Goal: Navigation & Orientation: Find specific page/section

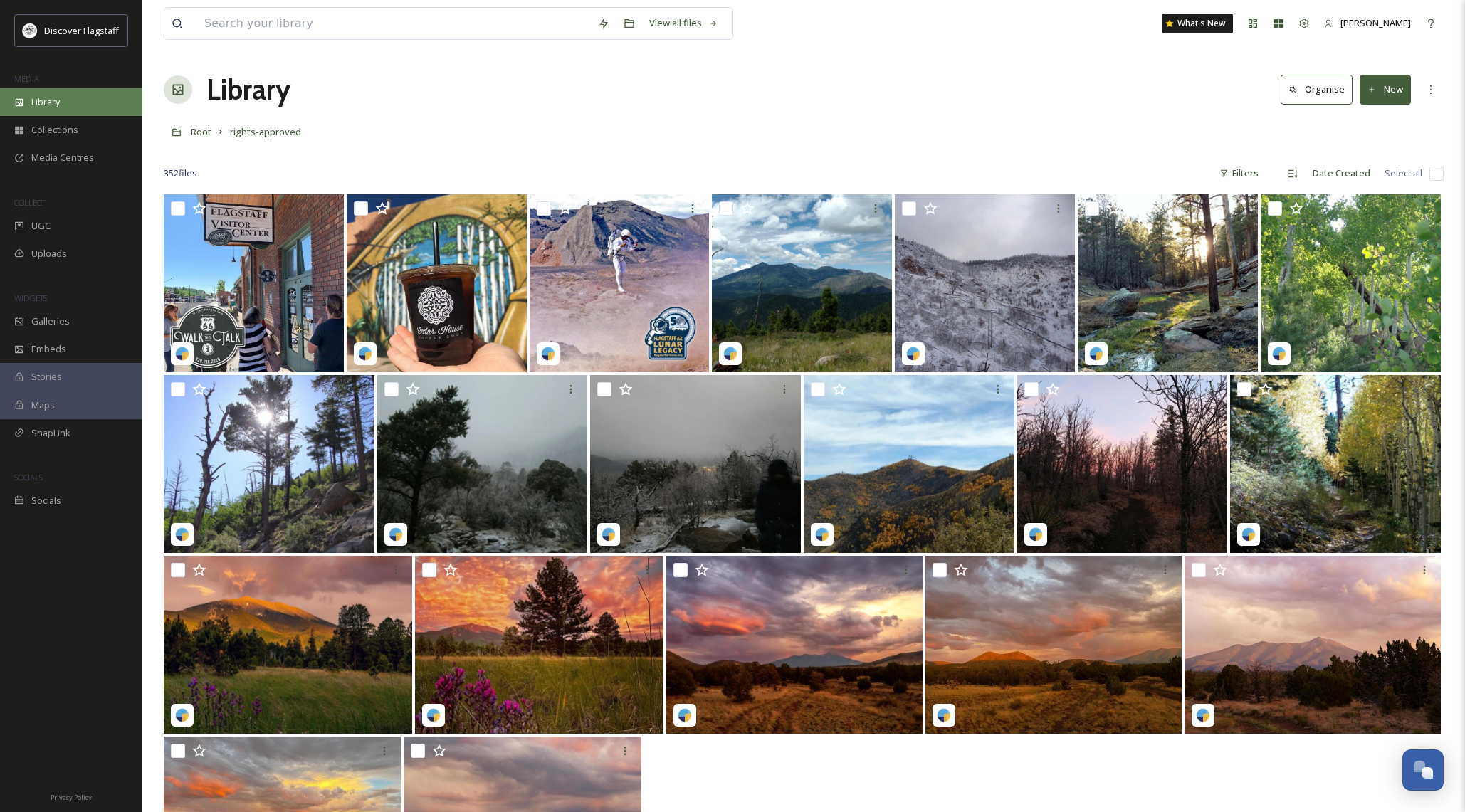
click at [50, 102] on span "Library" at bounding box center [46, 102] width 29 height 14
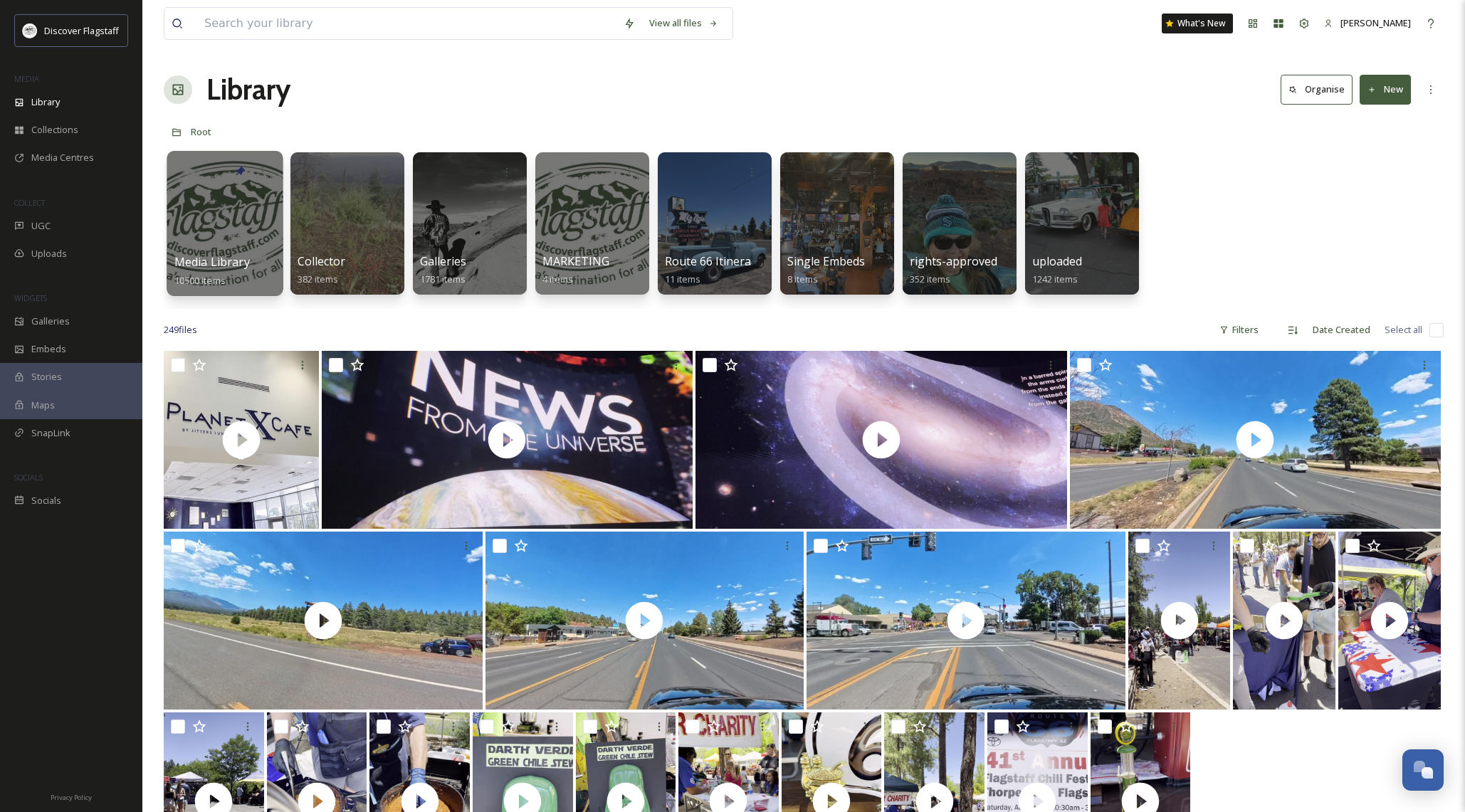
click at [214, 236] on div at bounding box center [224, 224] width 116 height 145
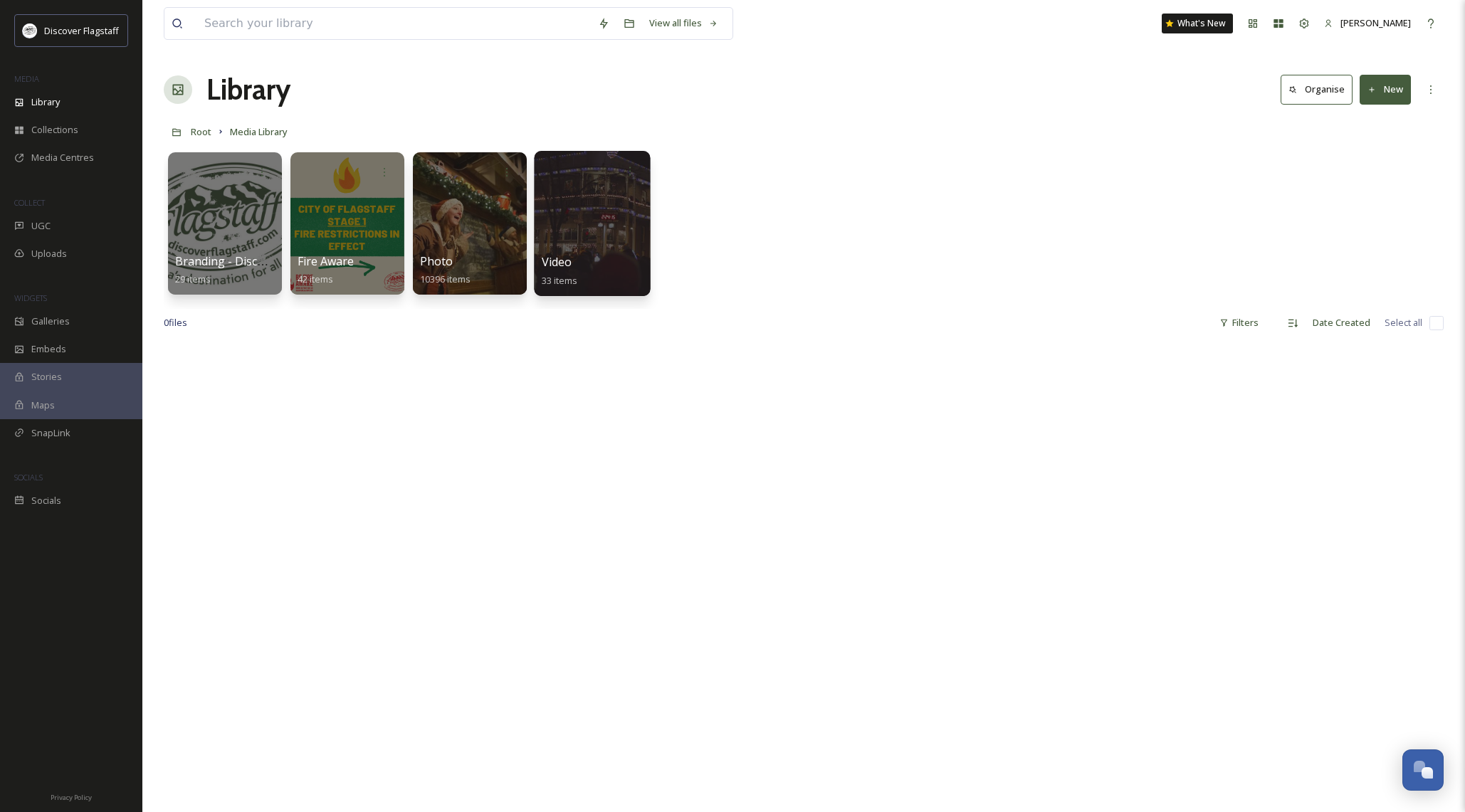
click at [575, 253] on div at bounding box center [592, 224] width 116 height 145
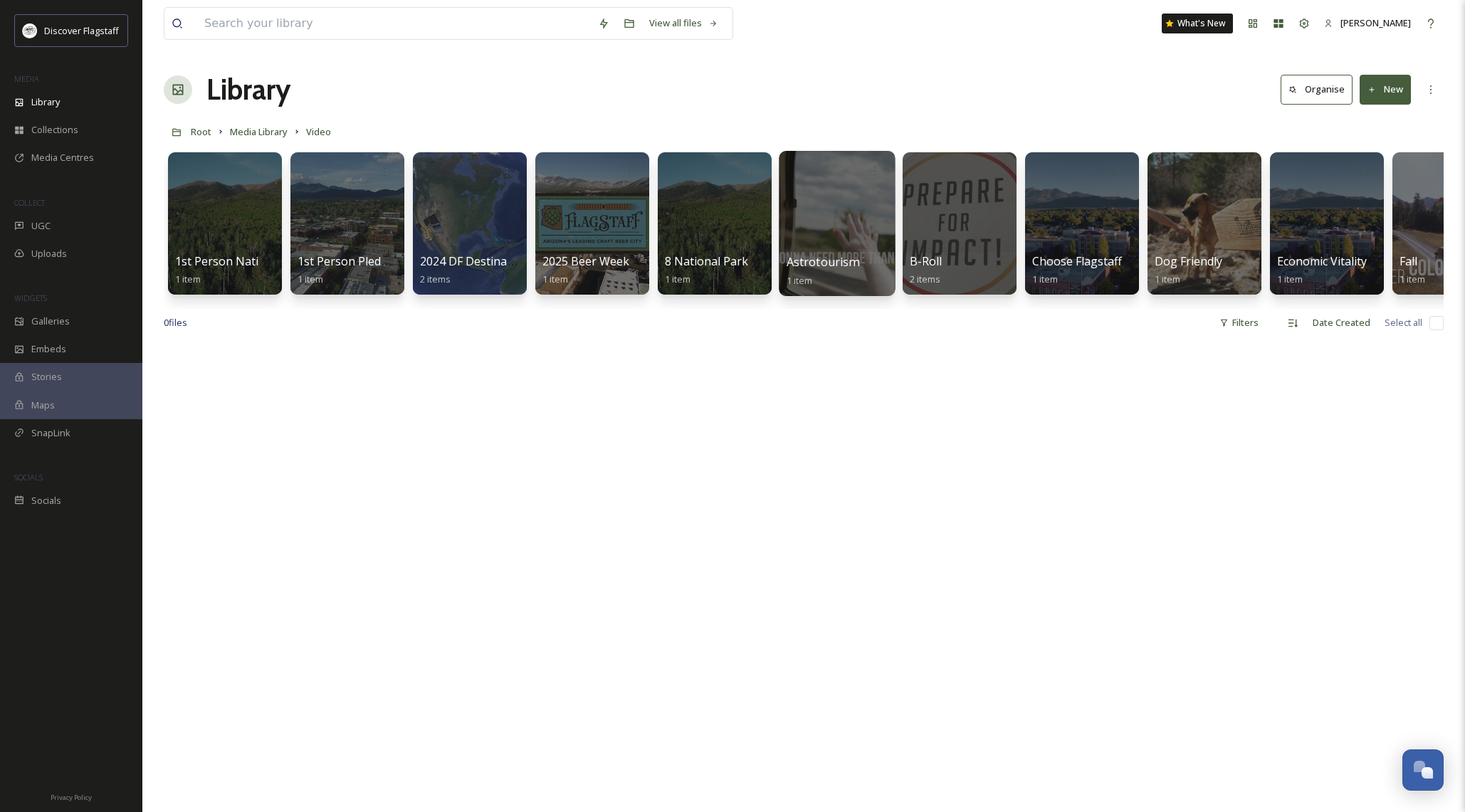
click at [853, 261] on span "Astrotourism" at bounding box center [823, 262] width 73 height 16
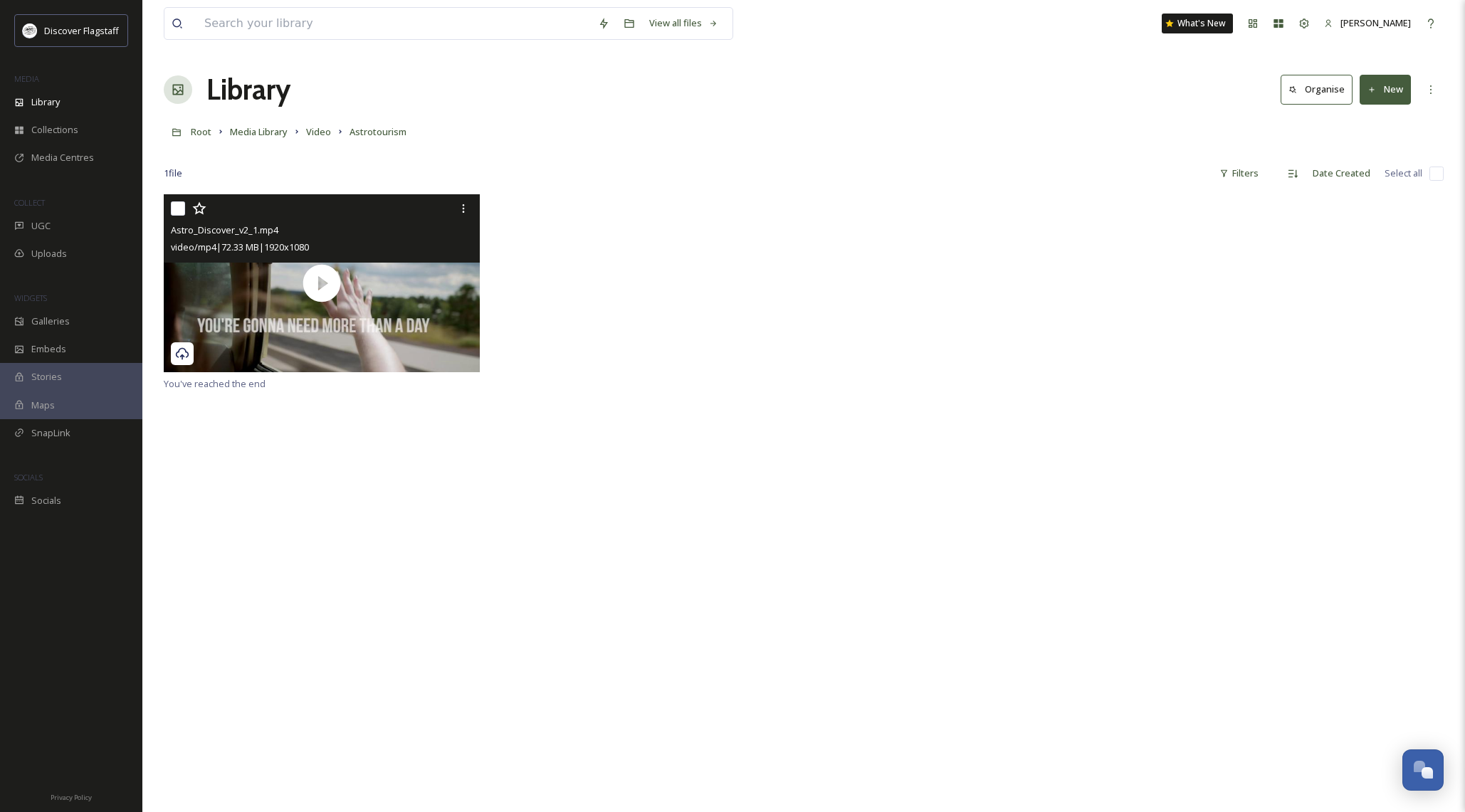
click at [184, 211] on input "checkbox" at bounding box center [178, 209] width 14 height 14
checkbox input "true"
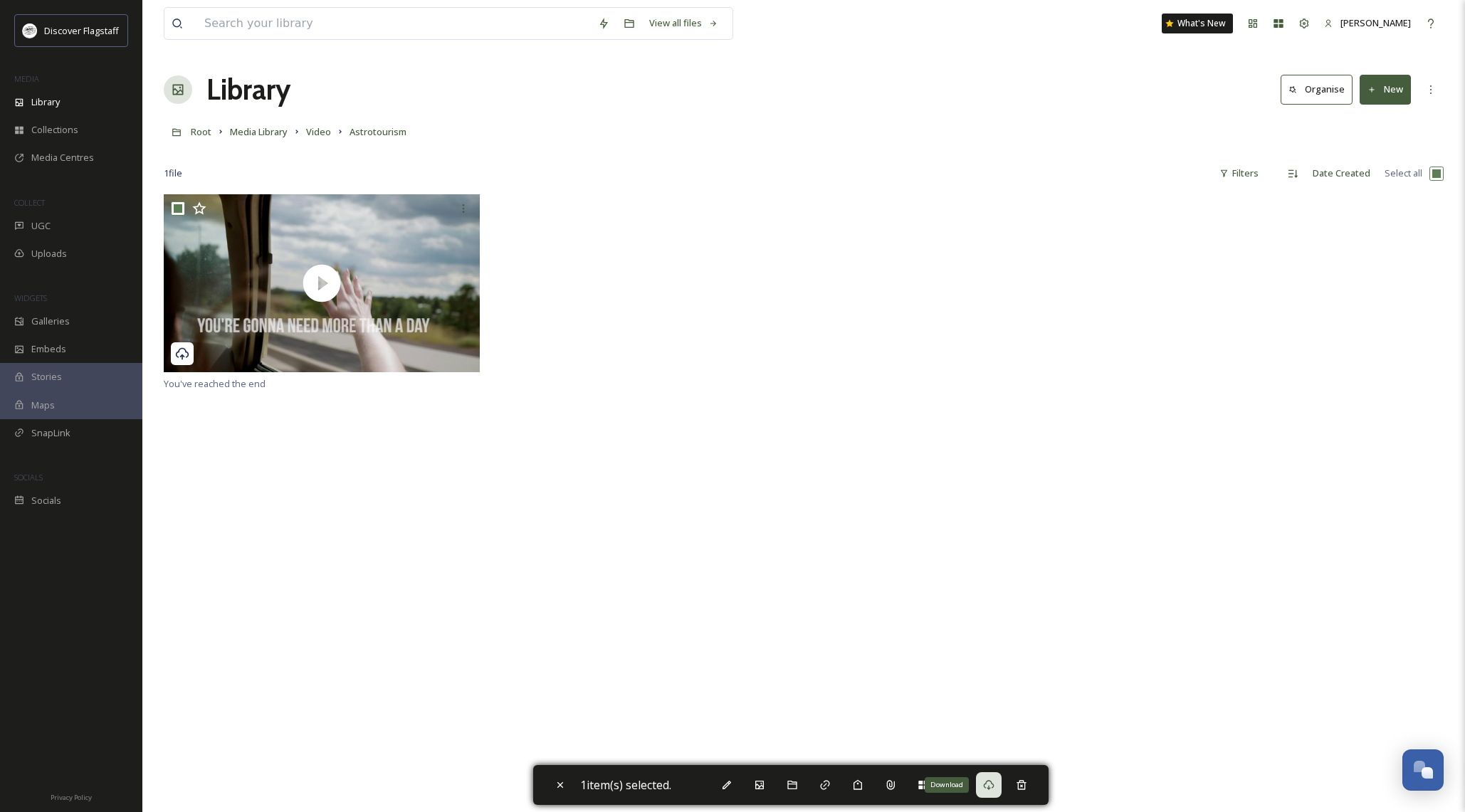
click at [994, 782] on icon at bounding box center [988, 785] width 11 height 11
click at [988, 783] on icon at bounding box center [988, 785] width 11 height 11
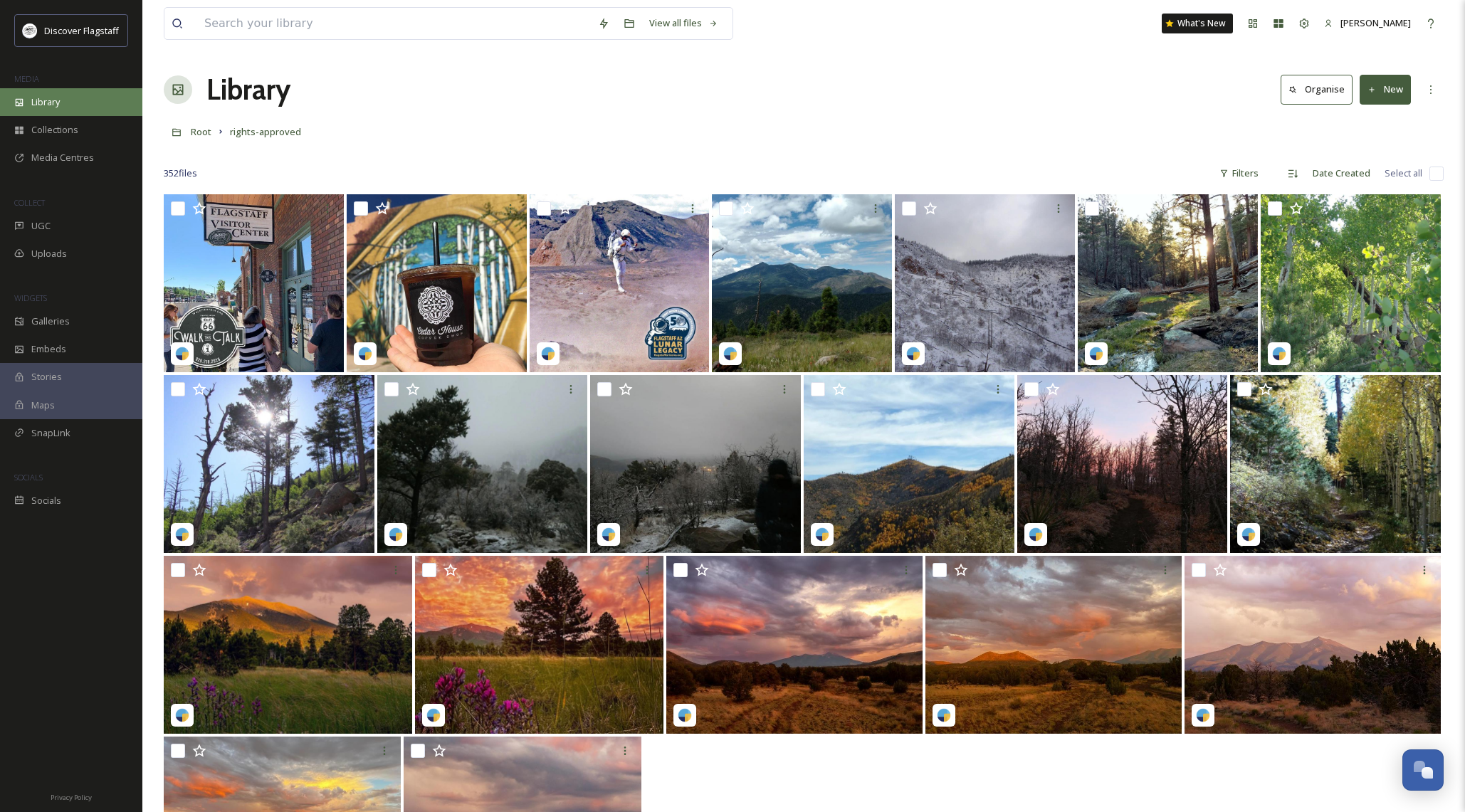
click at [74, 108] on div "Library" at bounding box center [71, 102] width 142 height 28
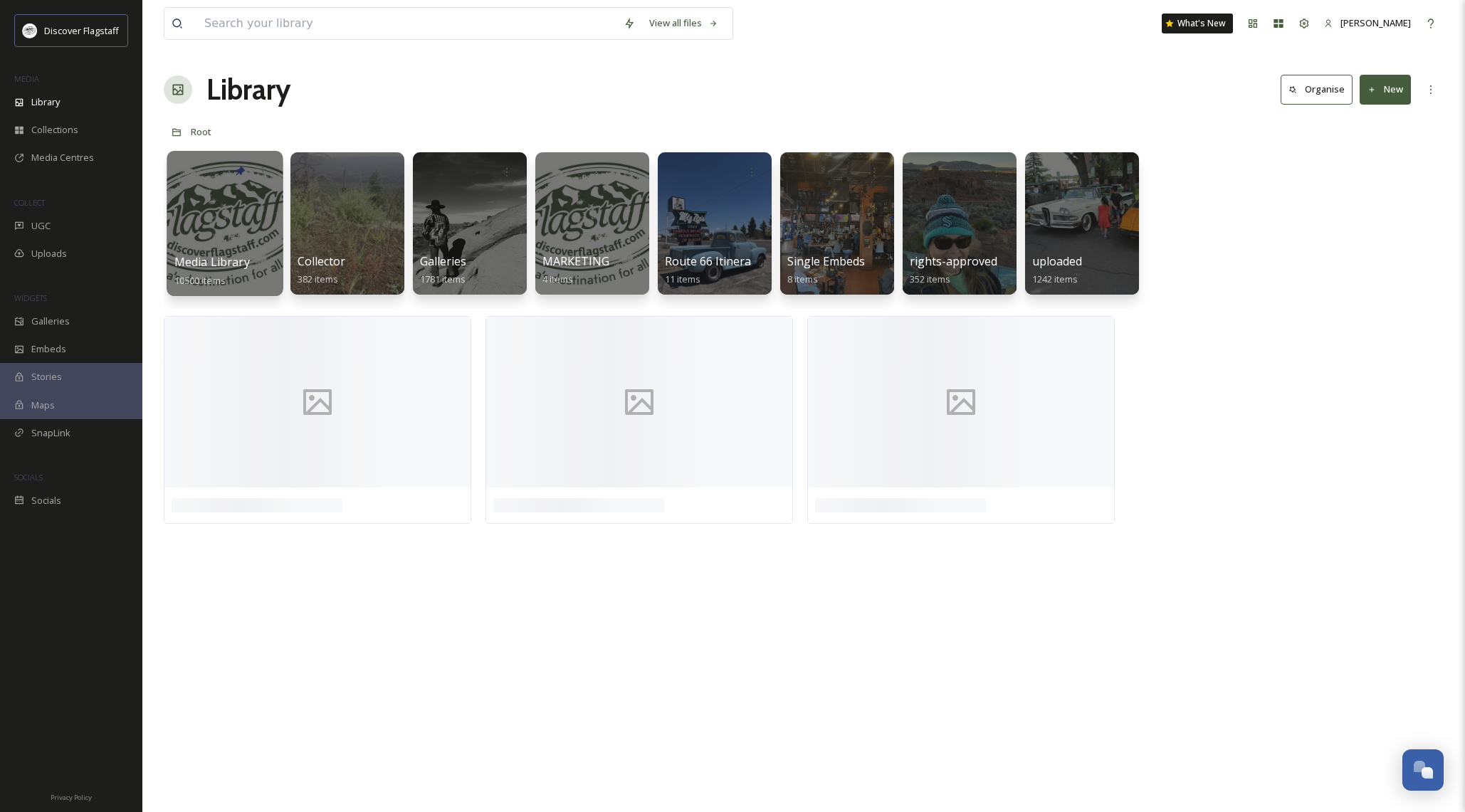
click at [233, 217] on div at bounding box center [224, 224] width 116 height 145
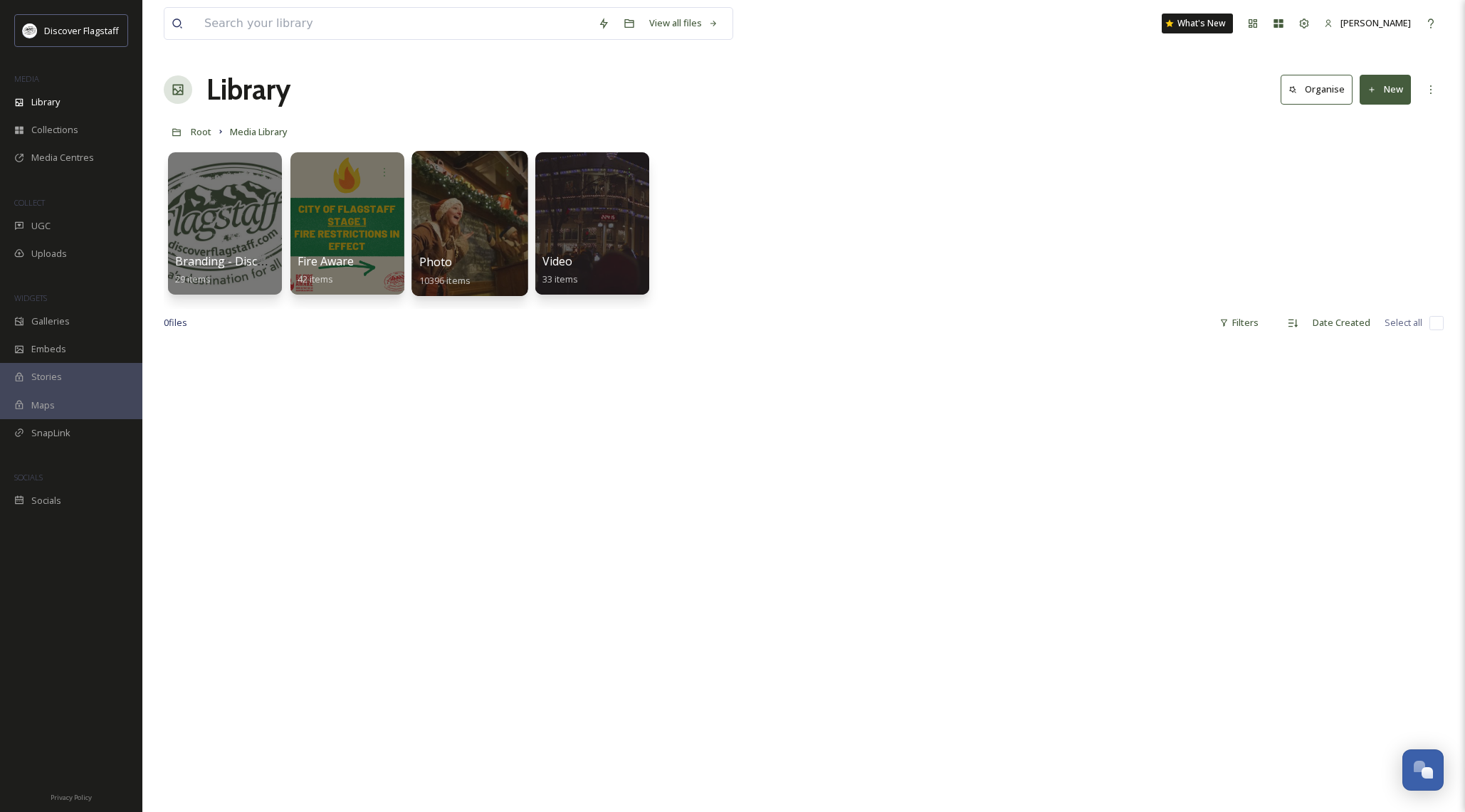
click at [457, 236] on div at bounding box center [469, 224] width 116 height 145
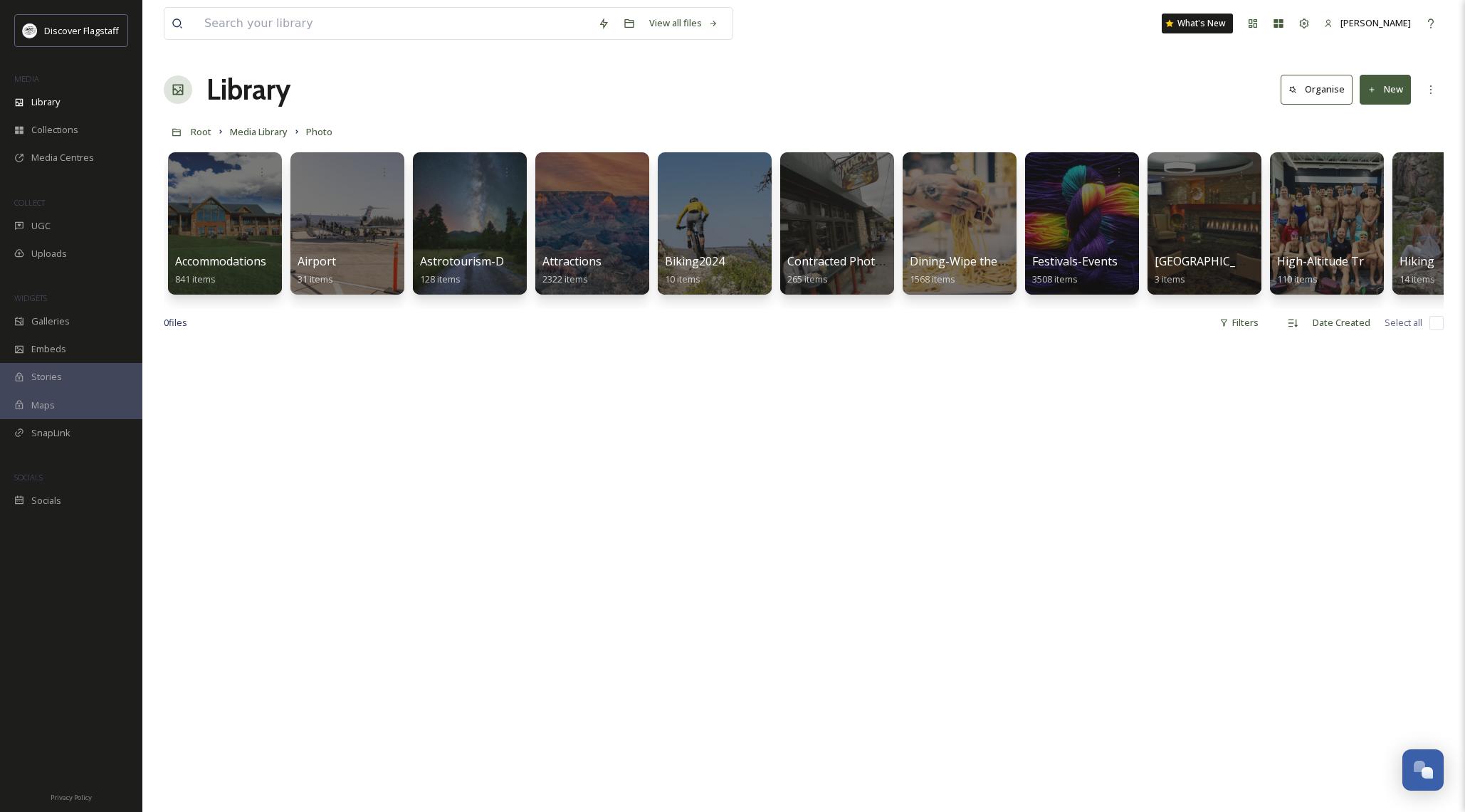
click at [249, 123] on link "Media Library" at bounding box center [258, 131] width 58 height 17
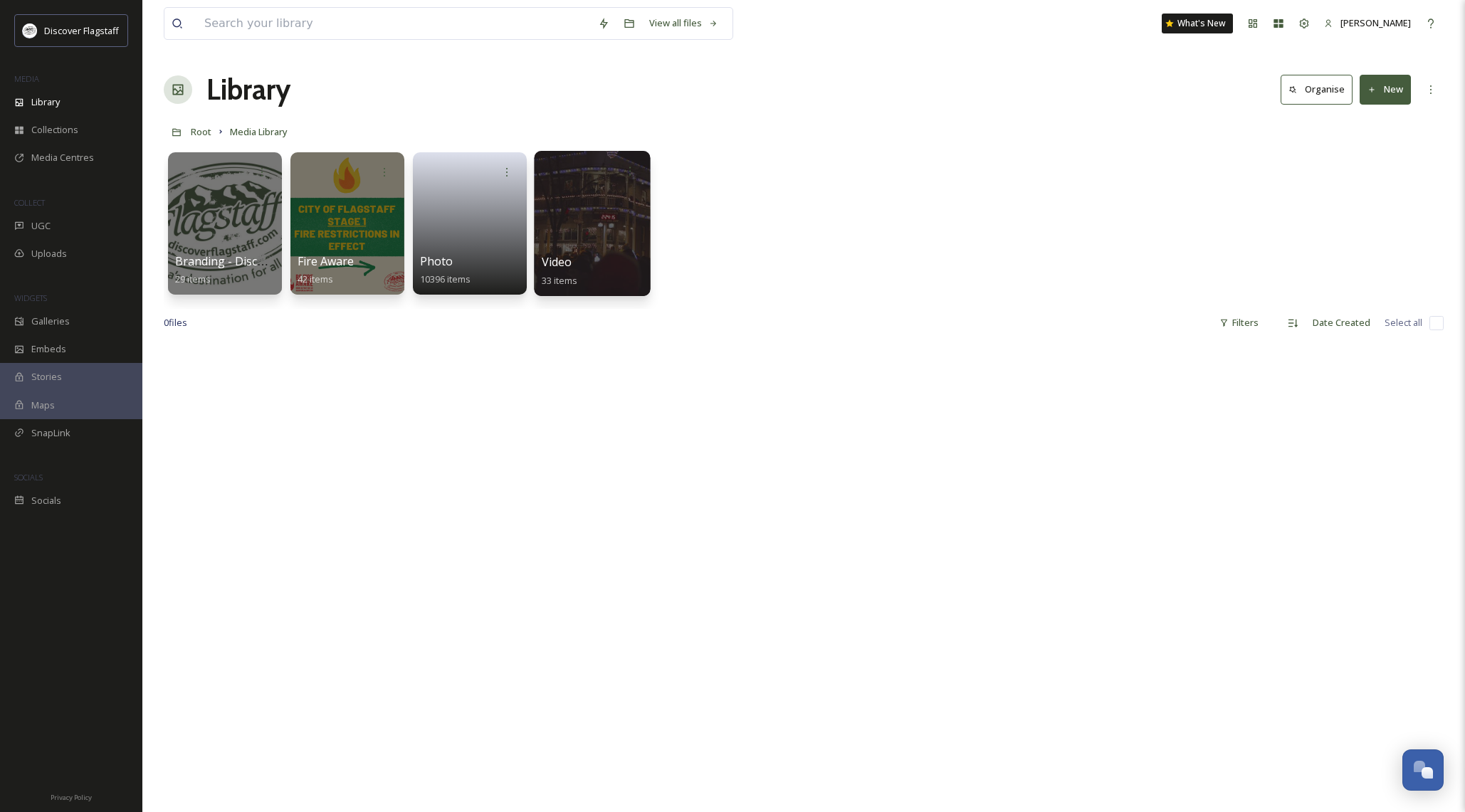
click at [569, 233] on div at bounding box center [592, 224] width 116 height 145
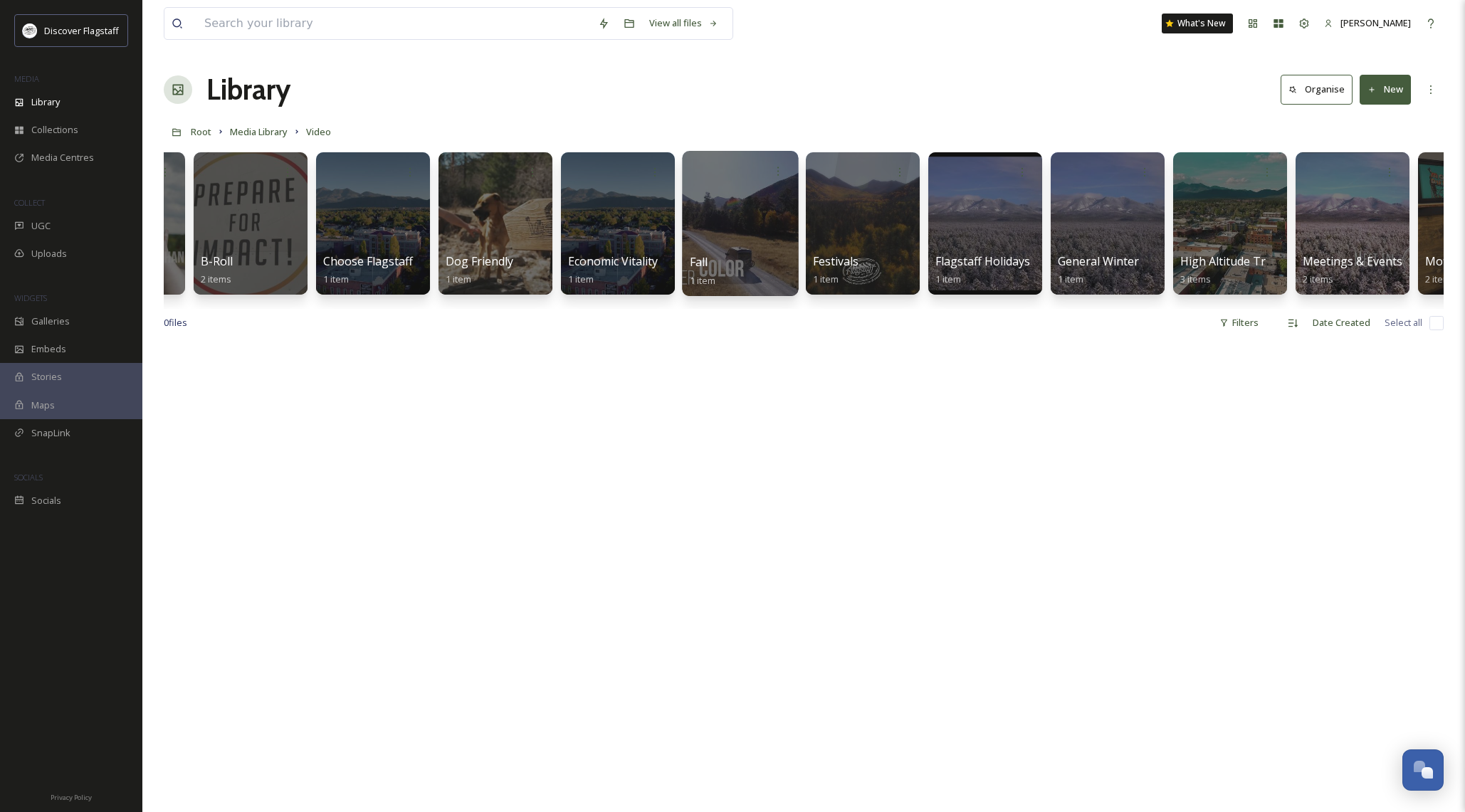
scroll to position [0, 710]
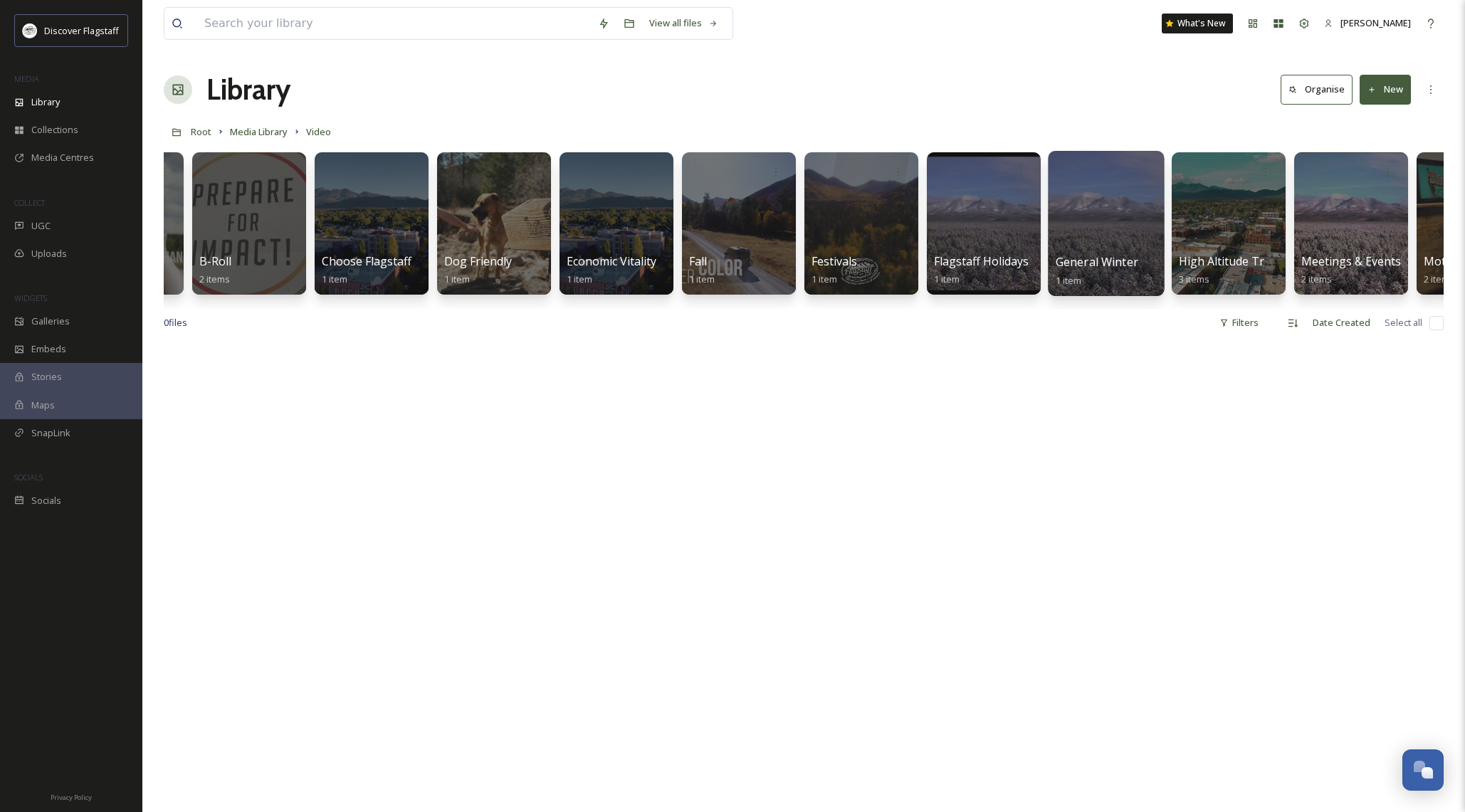
click at [1102, 257] on span "General Winter" at bounding box center [1096, 262] width 82 height 16
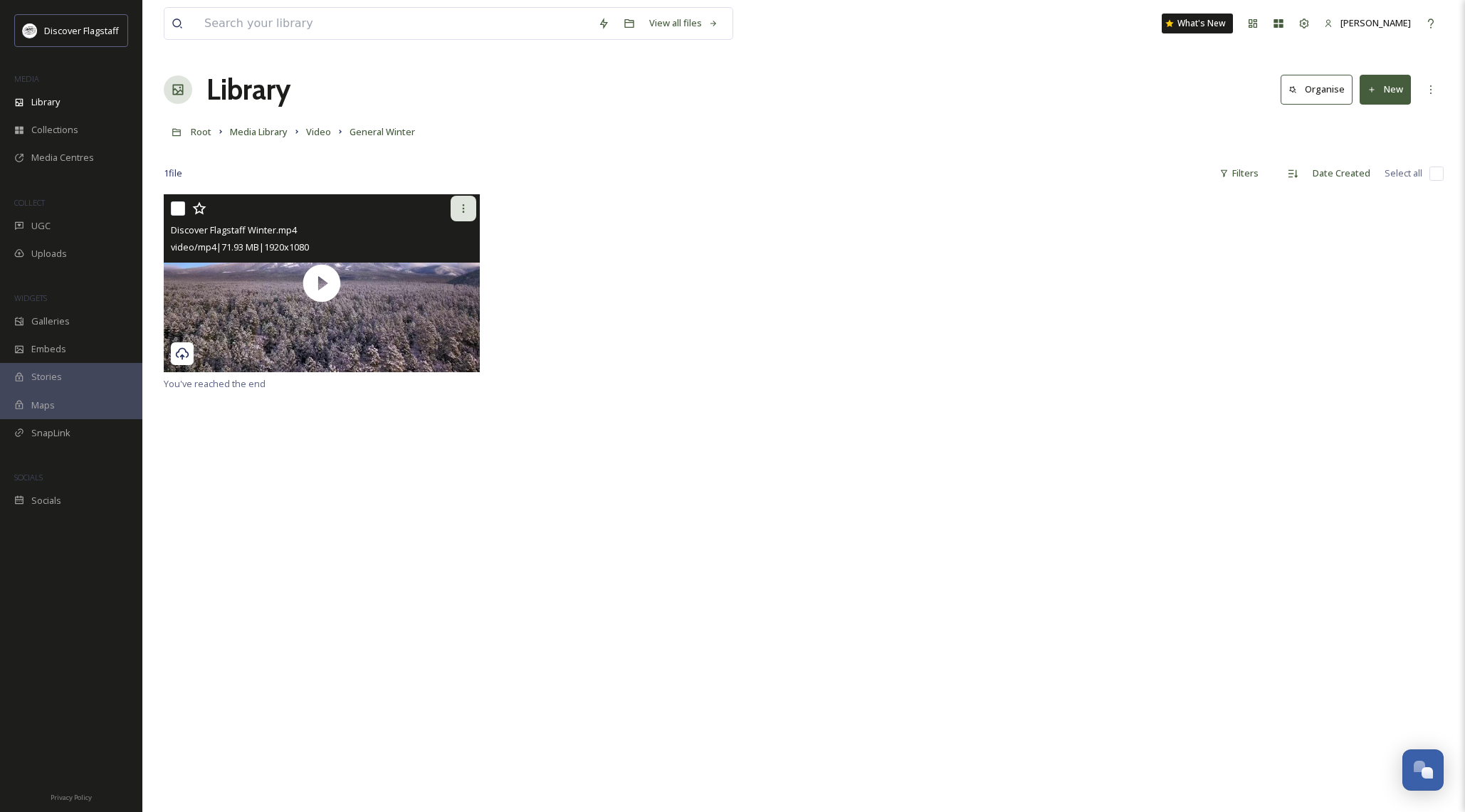
click at [463, 211] on icon at bounding box center [464, 208] width 2 height 9
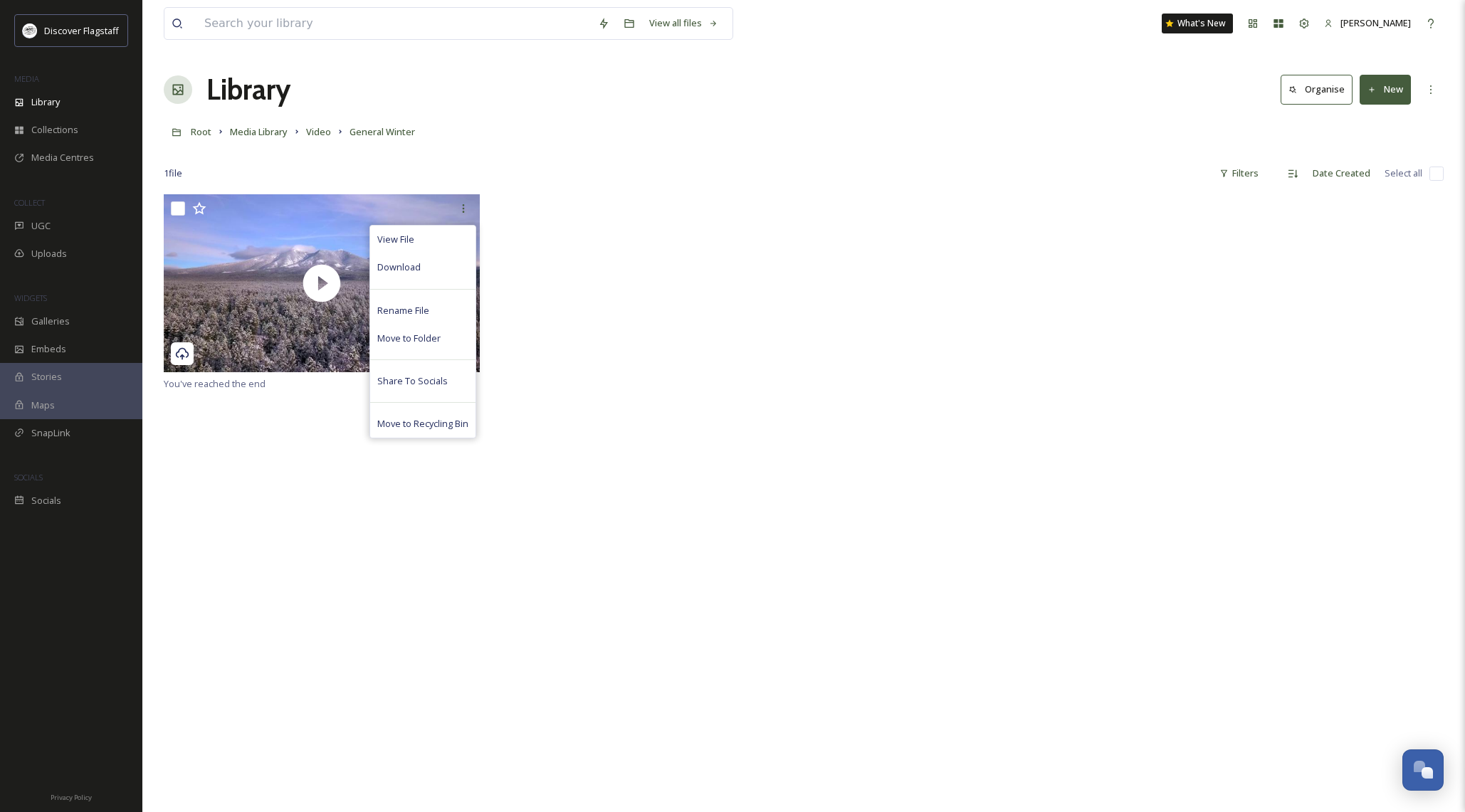
drag, startPoint x: 636, startPoint y: 282, endPoint x: 535, endPoint y: 287, distance: 101.1
click at [633, 282] on div "View File Download Rename File Move to Folder Share To Socials Move to Recyclin…" at bounding box center [804, 285] width 1279 height 181
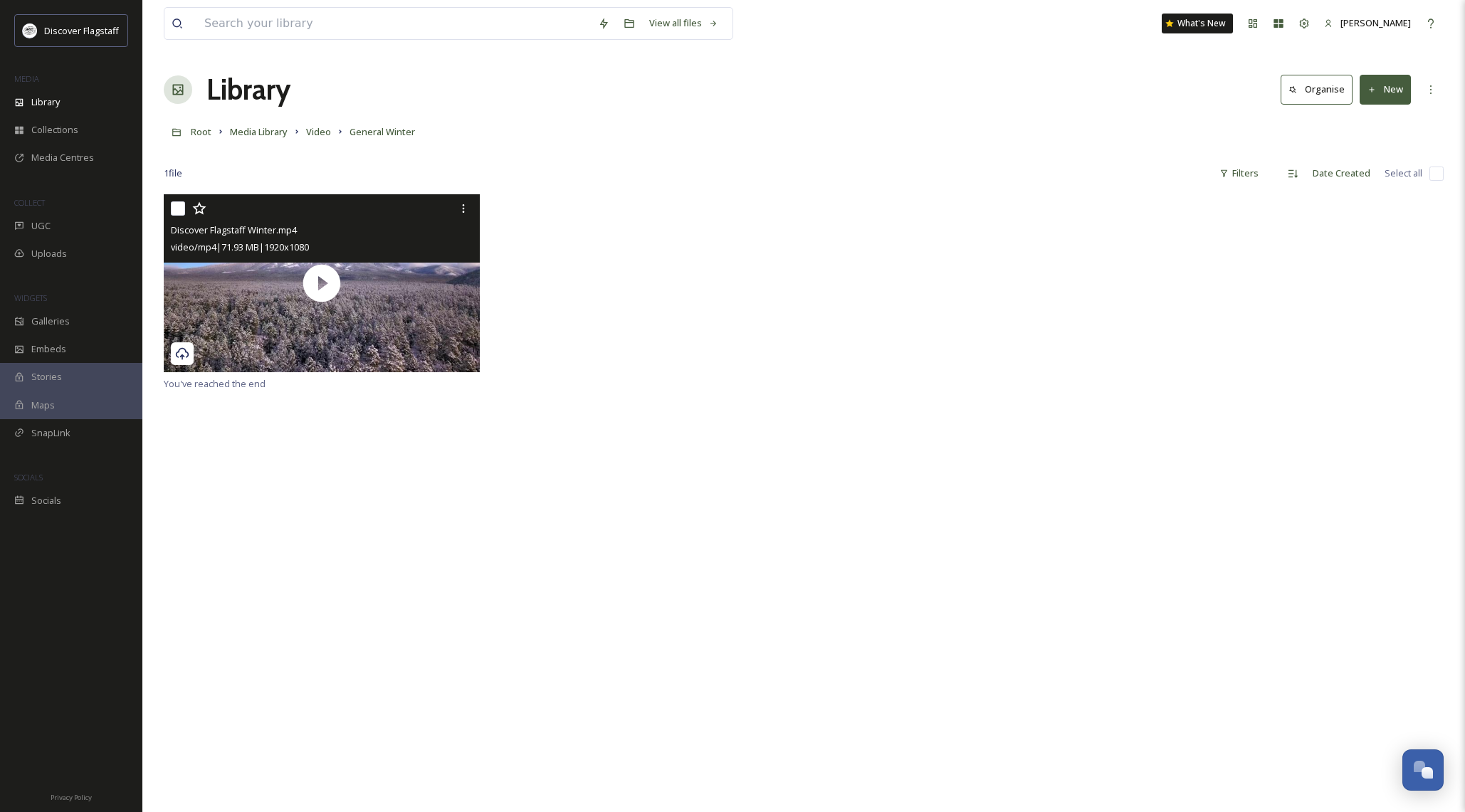
click at [178, 210] on input "checkbox" at bounding box center [178, 209] width 14 height 14
checkbox input "true"
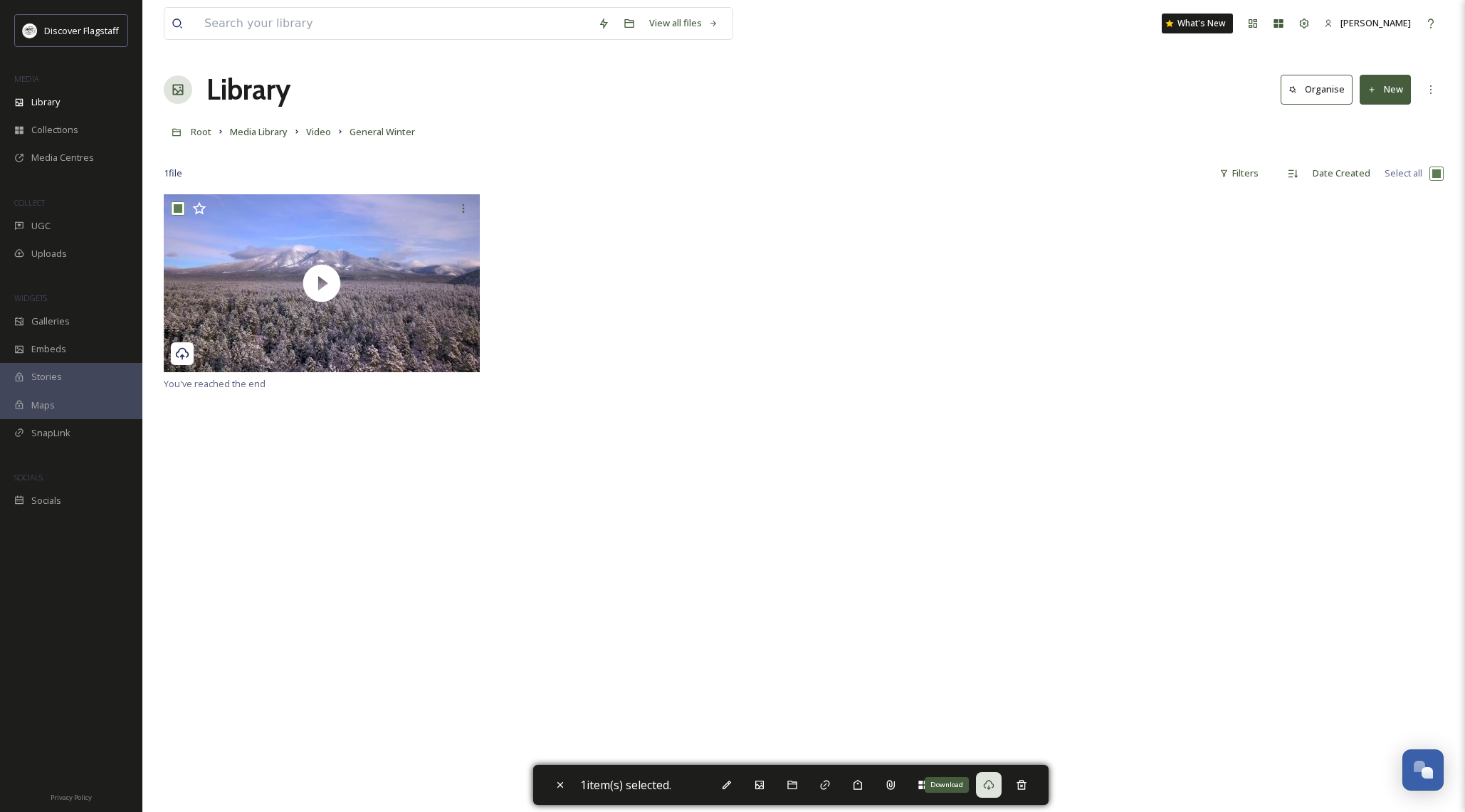
click at [988, 784] on icon at bounding box center [988, 785] width 11 height 11
click at [56, 107] on span "Library" at bounding box center [46, 102] width 29 height 14
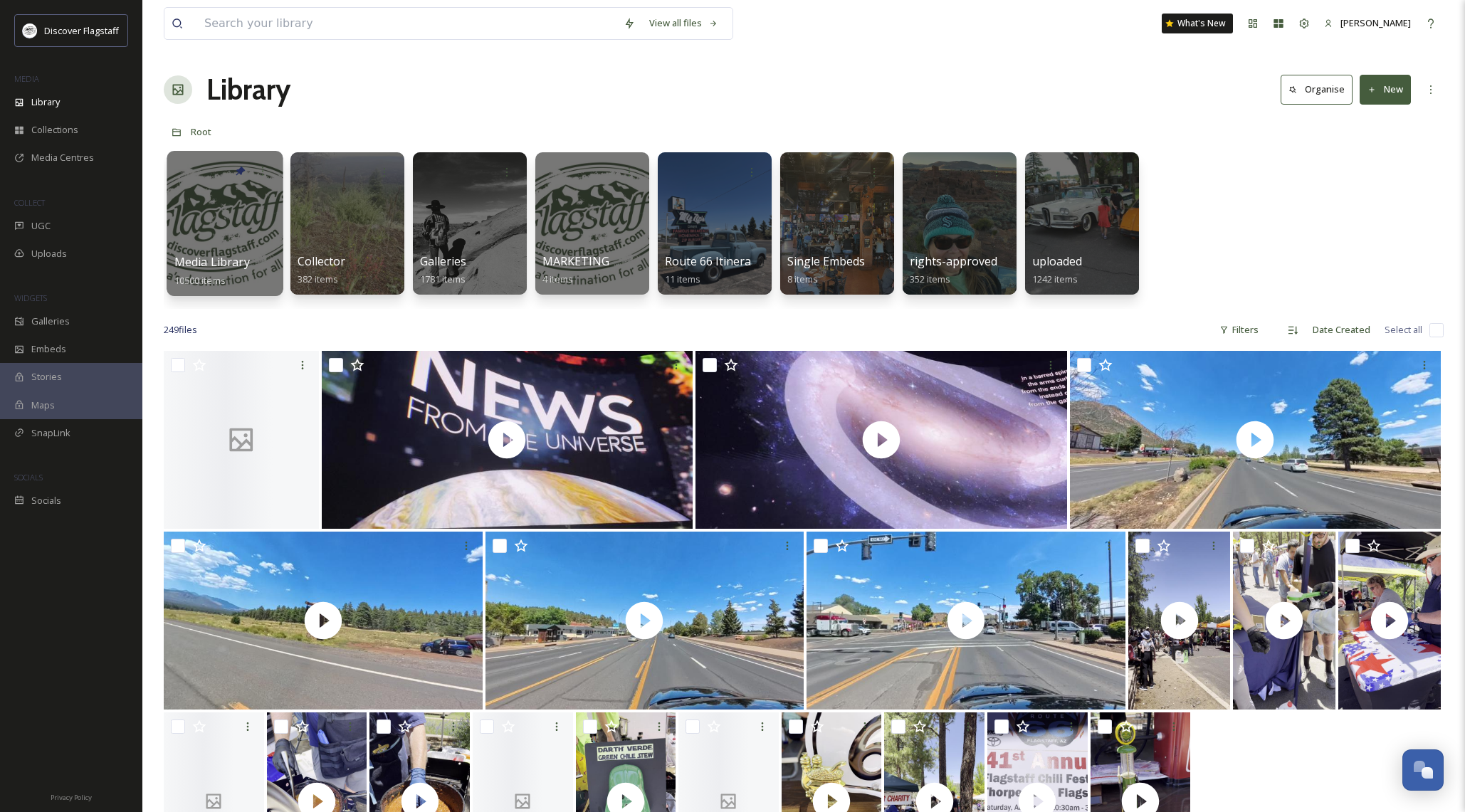
click at [242, 222] on div at bounding box center [224, 224] width 116 height 145
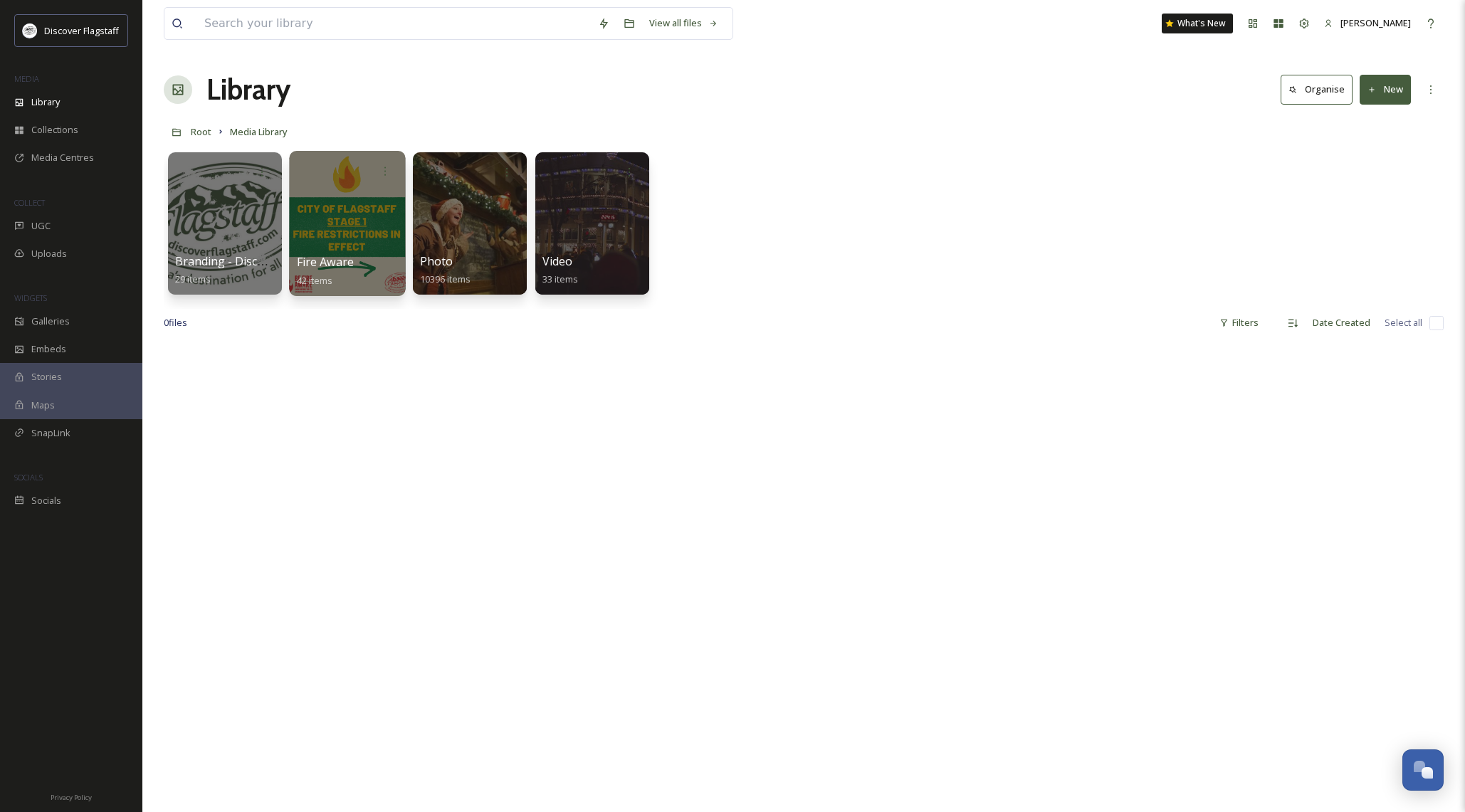
click at [340, 217] on div at bounding box center [346, 224] width 116 height 145
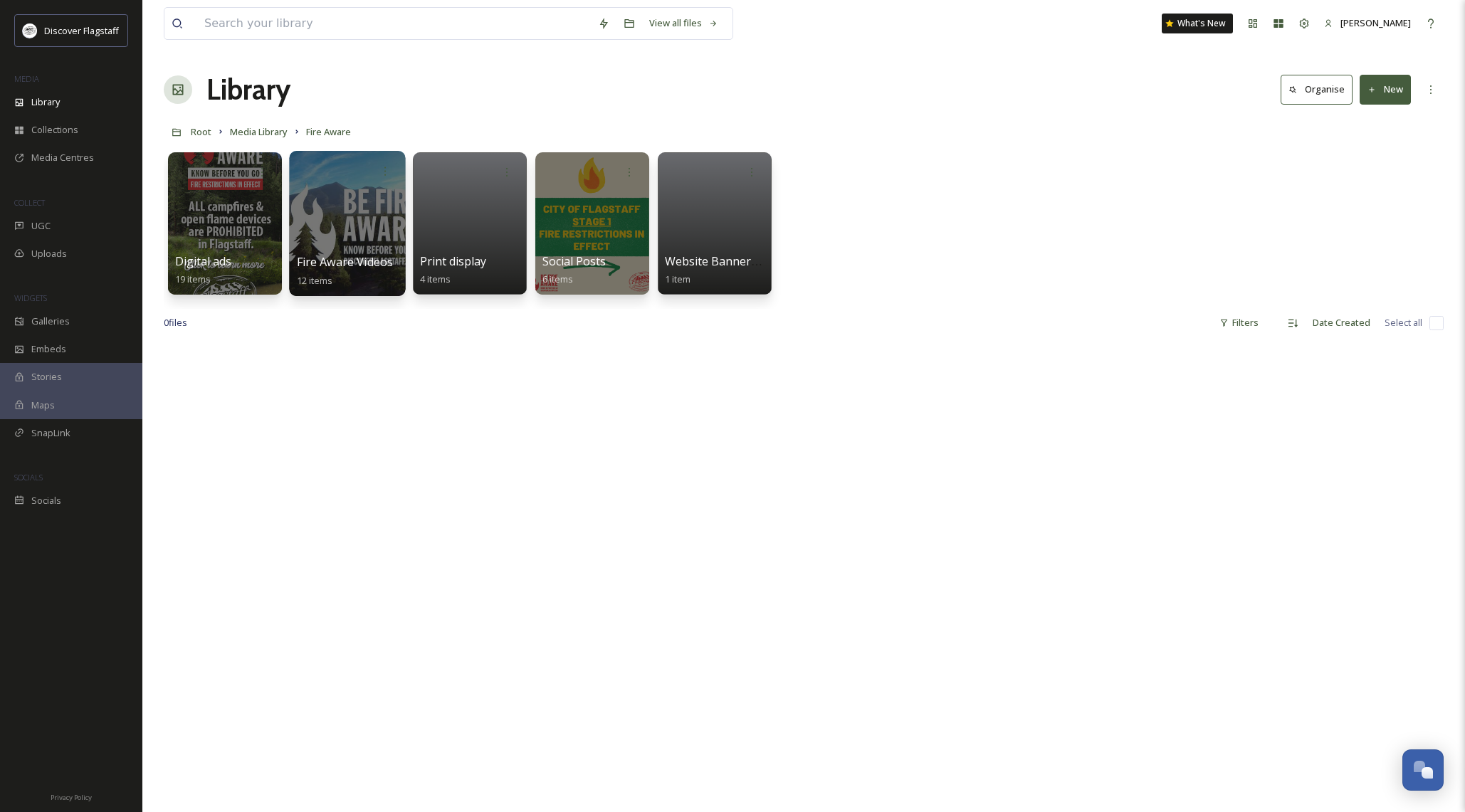
click at [358, 214] on div at bounding box center [346, 224] width 116 height 145
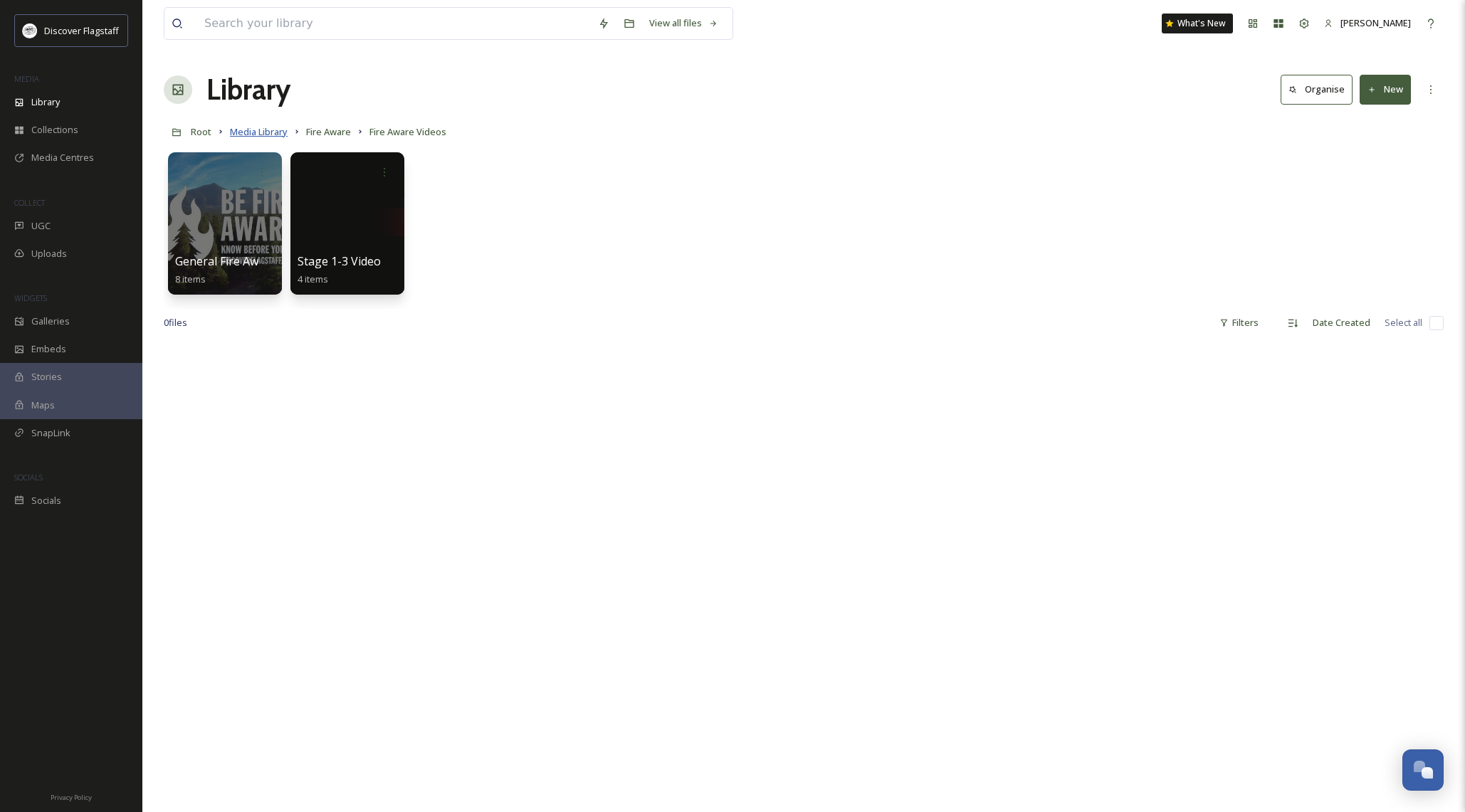
click at [265, 133] on span "Media Library" at bounding box center [258, 132] width 58 height 13
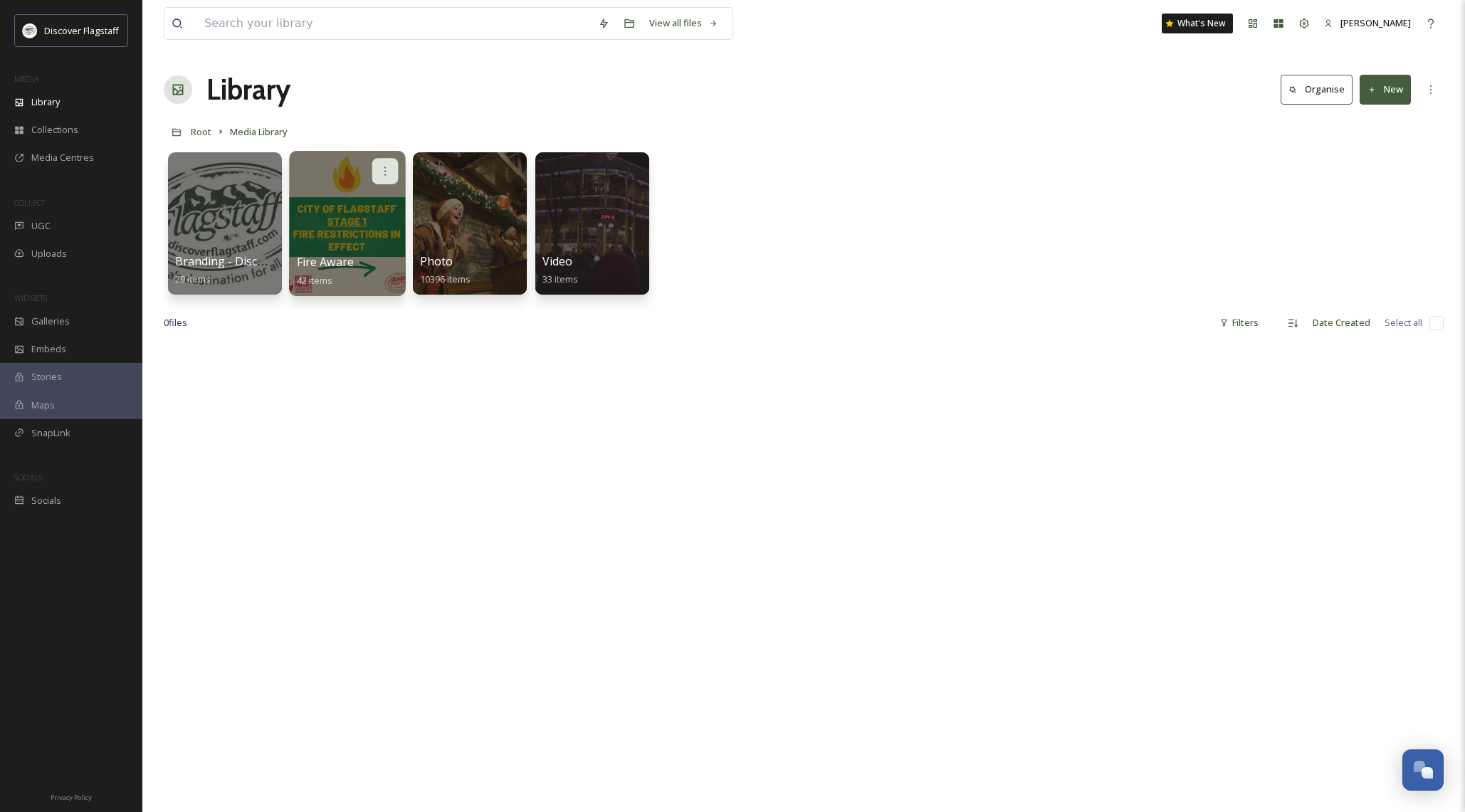
click at [391, 176] on icon at bounding box center [385, 170] width 11 height 11
click at [377, 201] on div "Edit / Share" at bounding box center [357, 203] width 79 height 29
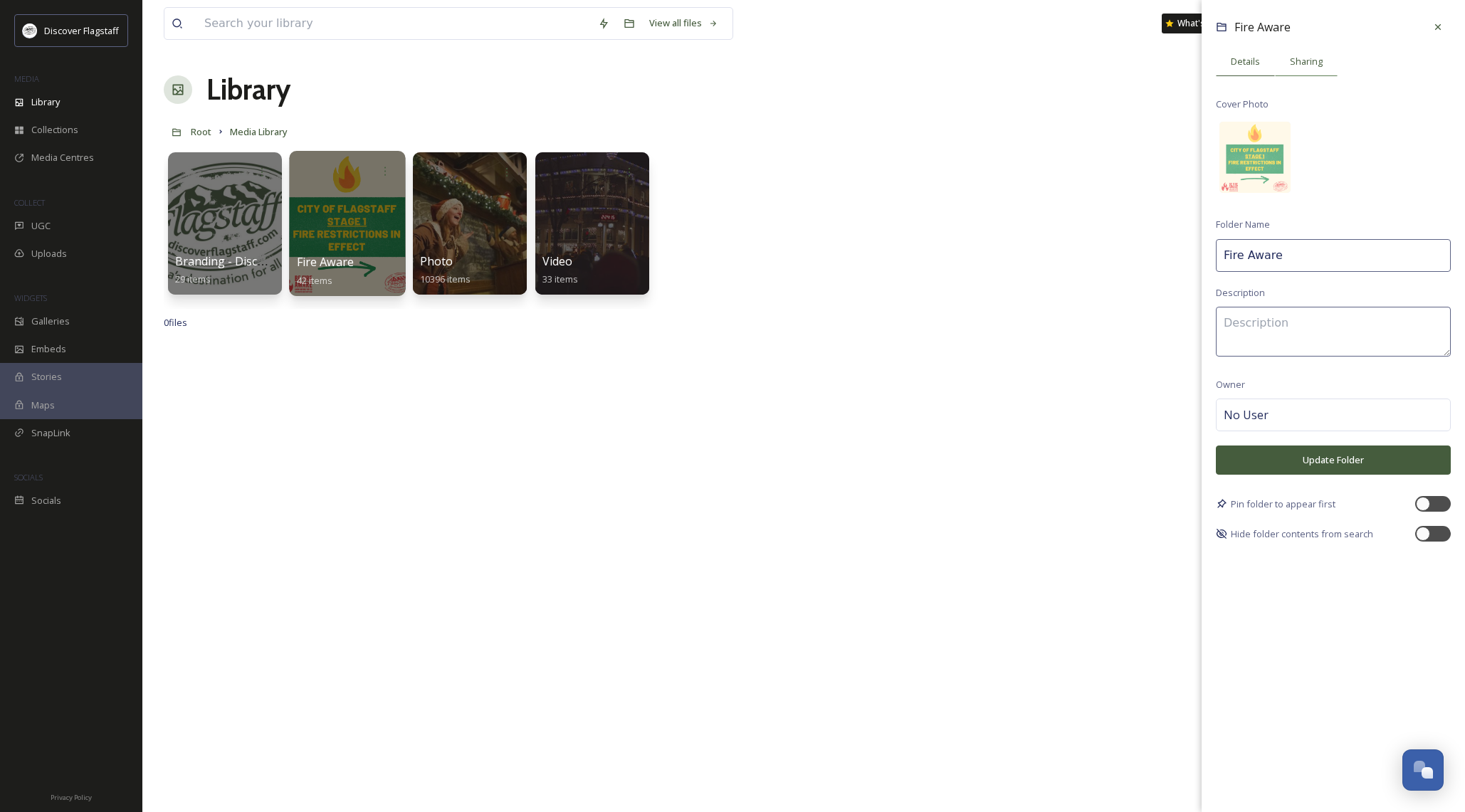
click at [1311, 66] on span "Sharing" at bounding box center [1306, 62] width 33 height 14
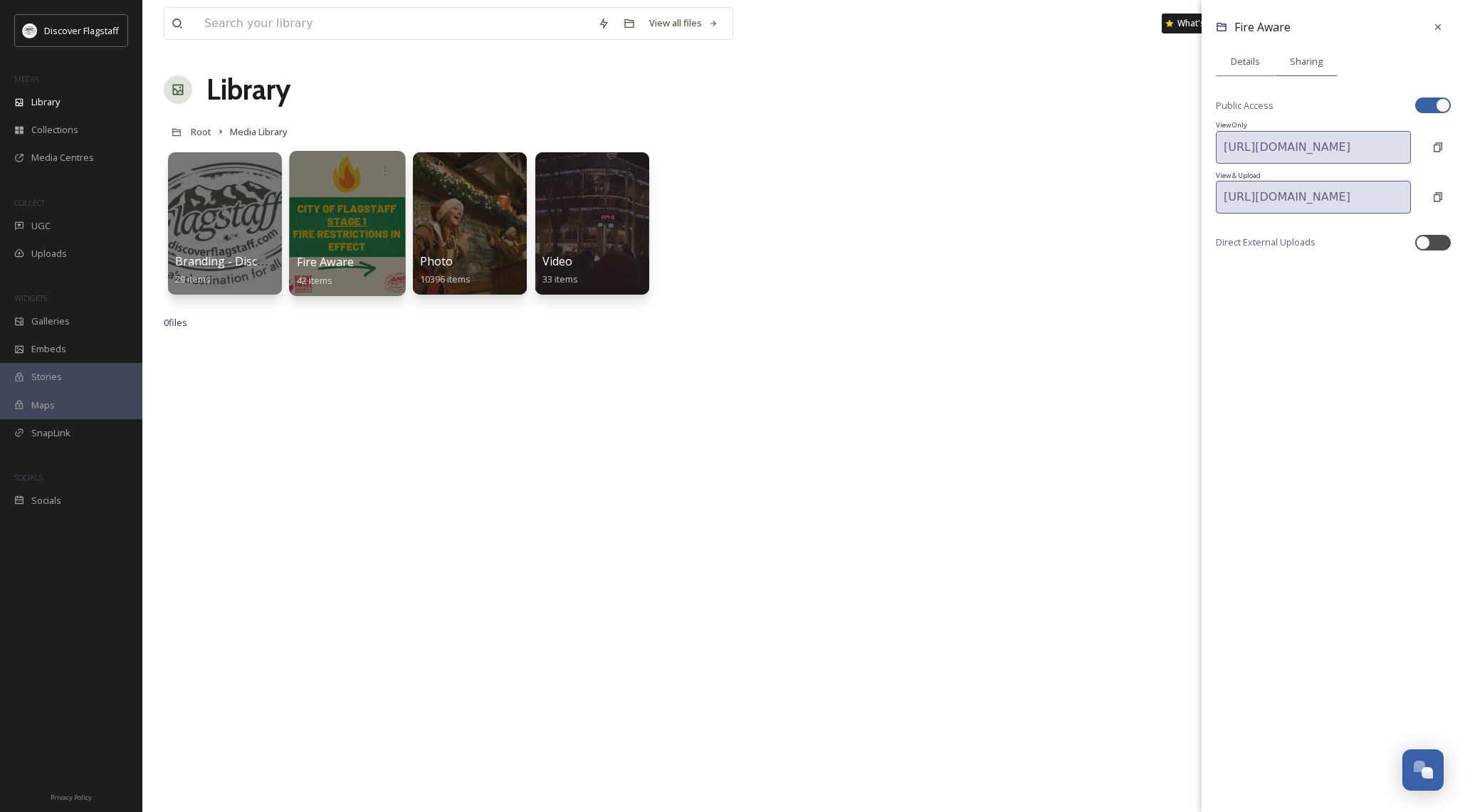
click at [1252, 64] on span "Details" at bounding box center [1245, 62] width 29 height 14
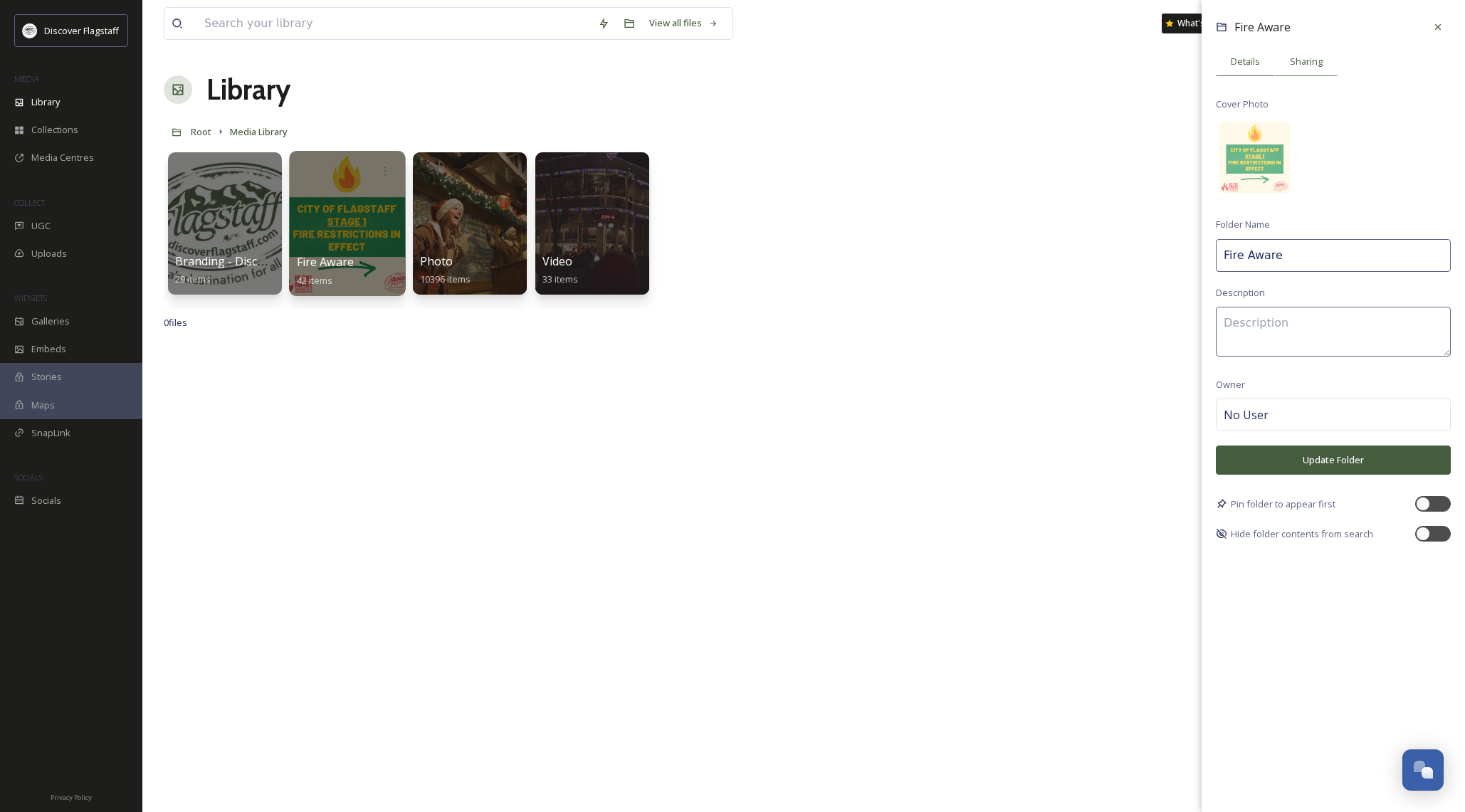
click at [1307, 65] on span "Sharing" at bounding box center [1306, 62] width 33 height 14
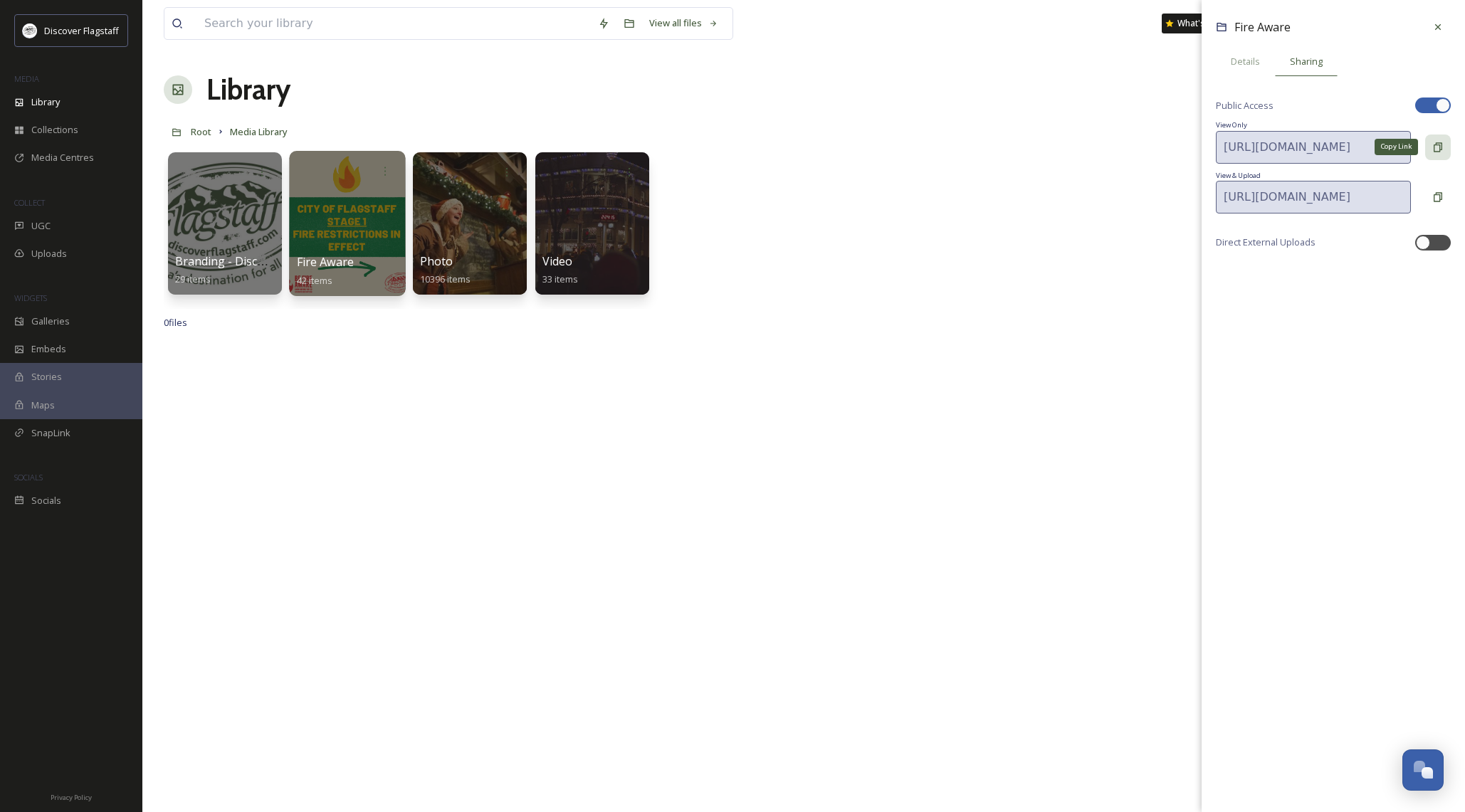
click at [1434, 145] on icon at bounding box center [1438, 147] width 11 height 11
